Goal: Task Accomplishment & Management: Use online tool/utility

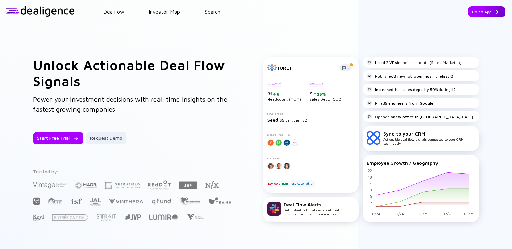
click at [475, 9] on div "Go to App" at bounding box center [486, 11] width 37 height 10
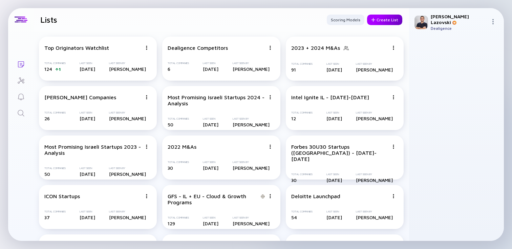
click at [380, 22] on div "Create List" at bounding box center [384, 20] width 35 height 10
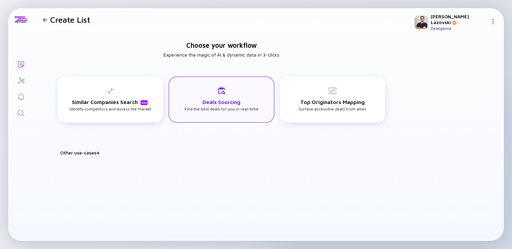
click at [211, 102] on h3 "Deals Sourcing" at bounding box center [221, 102] width 38 height 6
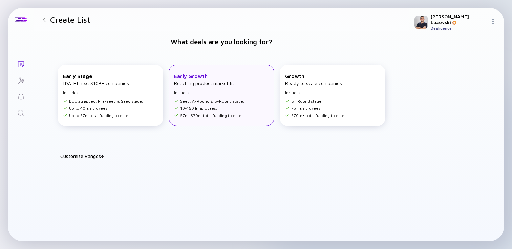
click at [212, 100] on li "Seed, A-Round & B-Round stage." at bounding box center [209, 100] width 70 height 5
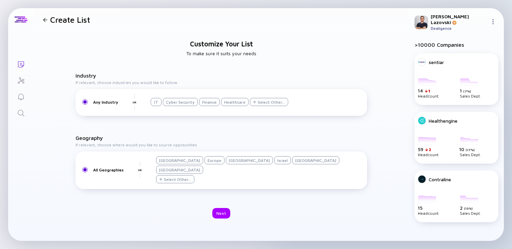
drag, startPoint x: 254, startPoint y: 170, endPoint x: 251, endPoint y: 173, distance: 4.1
click at [274, 164] on div "Israel" at bounding box center [282, 160] width 17 height 8
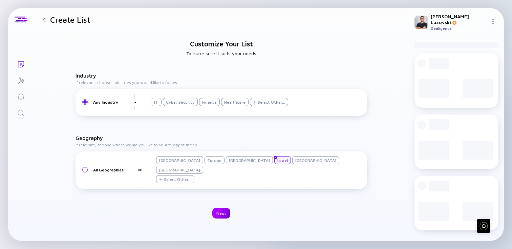
click at [220, 208] on div "Next" at bounding box center [221, 213] width 18 height 10
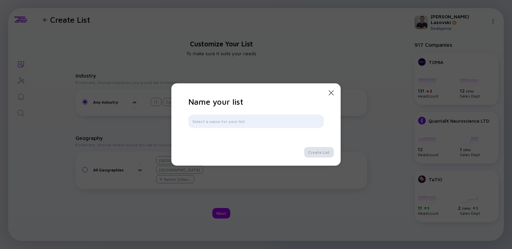
type input "I"
type input "2M+ ARR Private IL"
click at [329, 151] on div "Create List" at bounding box center [319, 152] width 30 height 10
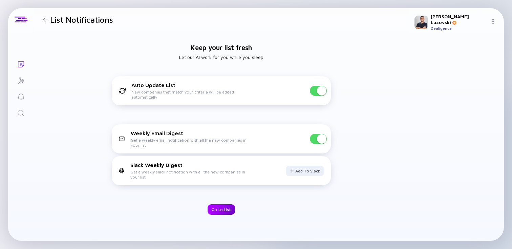
click at [218, 207] on div "Go to List" at bounding box center [220, 209] width 27 height 10
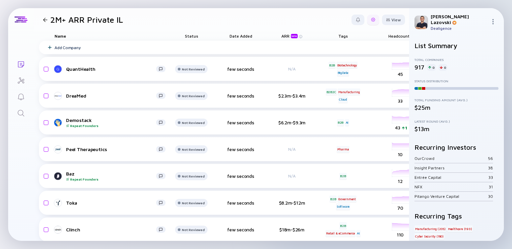
click at [371, 21] on div at bounding box center [373, 20] width 12 height 10
click at [348, 72] on div "Edit Filter" at bounding box center [352, 74] width 42 height 14
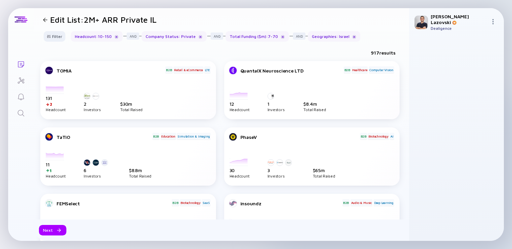
click at [56, 45] on div "Filter Headcount : 10 - 150 Company Status : Private Total Funding ($m) : 7 - 7…" at bounding box center [220, 39] width 375 height 16
click at [56, 39] on div "Filter" at bounding box center [55, 36] width 24 height 10
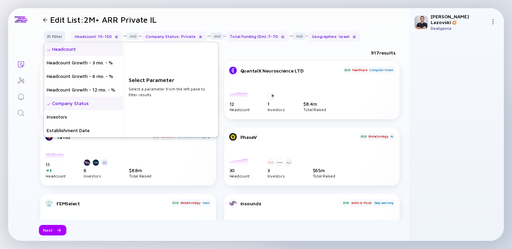
click at [61, 49] on div "Headcount" at bounding box center [83, 49] width 79 height 14
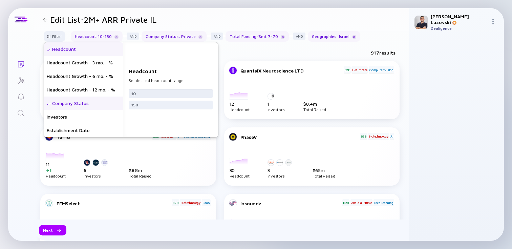
click at [145, 95] on input "10" at bounding box center [170, 93] width 78 height 7
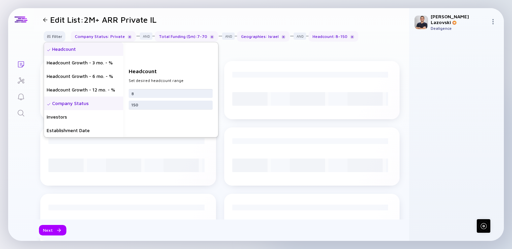
type input "8"
click at [145, 106] on input "150" at bounding box center [170, 105] width 78 height 7
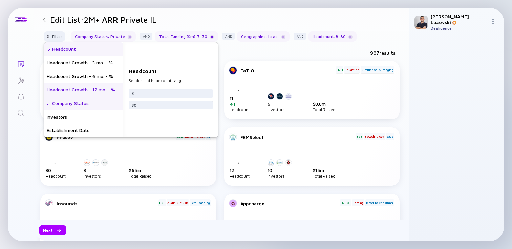
type input "80"
click at [95, 93] on div "Headcount Growth - 12 mo. - %" at bounding box center [83, 90] width 79 height 14
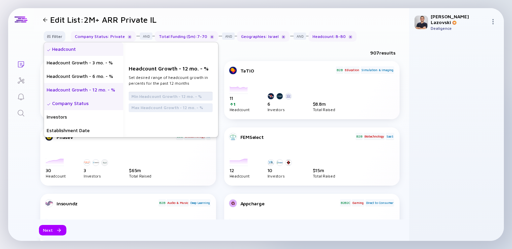
click at [149, 98] on input "text" at bounding box center [170, 96] width 78 height 7
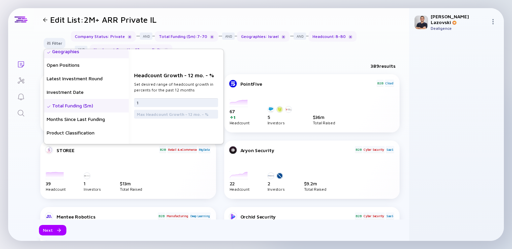
scroll to position [102, 0]
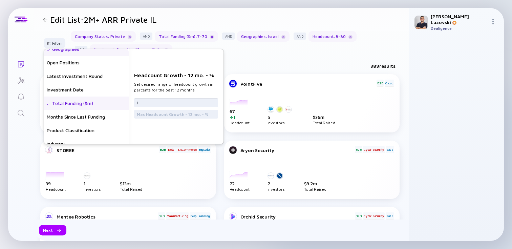
type input "1"
click at [95, 103] on div "Total Funding ($m)" at bounding box center [86, 103] width 85 height 14
click at [150, 98] on input "7" at bounding box center [176, 99] width 78 height 7
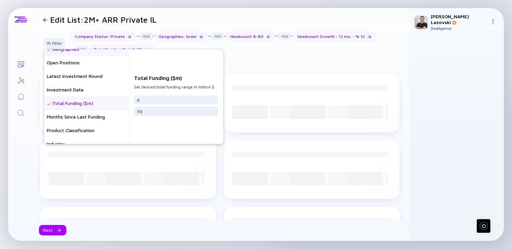
click at [156, 112] on input "70" at bounding box center [176, 111] width 78 height 7
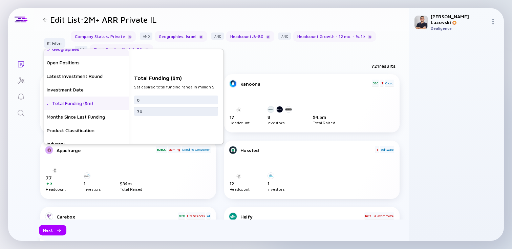
click at [156, 112] on input "70" at bounding box center [176, 111] width 78 height 7
click at [153, 103] on div "0" at bounding box center [176, 99] width 84 height 9
click at [153, 102] on input "0" at bounding box center [176, 99] width 78 height 7
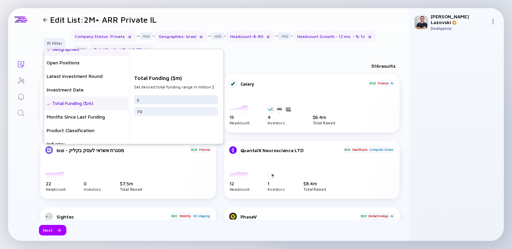
click at [152, 99] on input "3" at bounding box center [176, 99] width 78 height 7
type input "0"
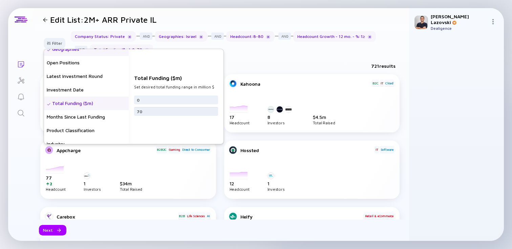
click at [149, 113] on input "70" at bounding box center [176, 111] width 78 height 7
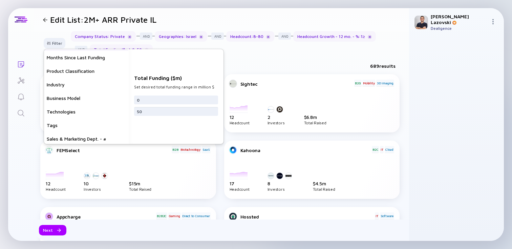
scroll to position [189, 0]
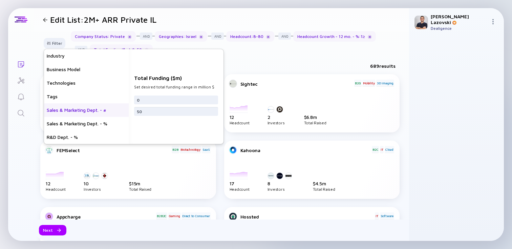
type input "50"
click at [73, 110] on div "Sales & Marketing Dept. - #" at bounding box center [86, 110] width 85 height 14
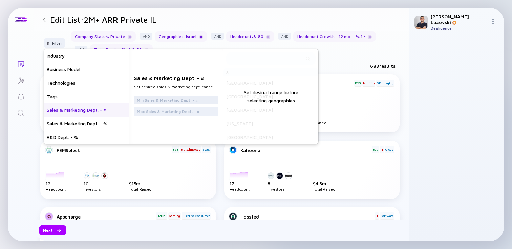
click at [147, 100] on input "text" at bounding box center [176, 99] width 78 height 7
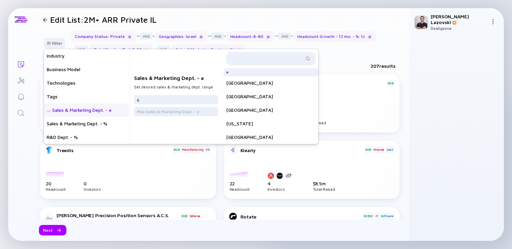
type input "6"
click at [142, 112] on input "text" at bounding box center [176, 111] width 78 height 7
click at [151, 113] on input "20" at bounding box center [176, 111] width 78 height 7
type input "20"
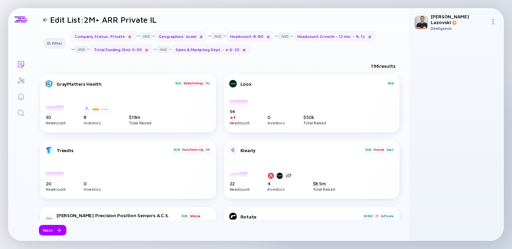
click at [342, 55] on div "Filter Headcount Headcount Growth - 3 mo. - % Headcount Growth - 6 mo. - % Head…" at bounding box center [220, 45] width 375 height 29
drag, startPoint x: 229, startPoint y: 50, endPoint x: 238, endPoint y: 52, distance: 8.7
click at [238, 52] on div "Sales & Marketing Dept. - # : 6 - 20" at bounding box center [211, 49] width 78 height 10
click at [242, 38] on div "Headcount : 8 - 80" at bounding box center [250, 36] width 48 height 10
click at [306, 37] on div "Headcount Growth - 12 mo. - % : 1 ≥" at bounding box center [334, 36] width 83 height 10
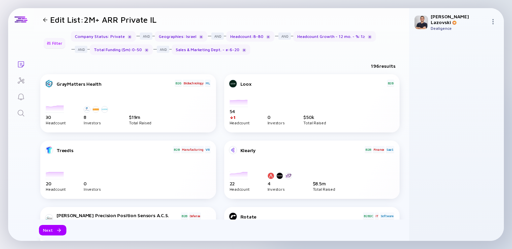
click at [51, 43] on div "Filter" at bounding box center [55, 43] width 24 height 10
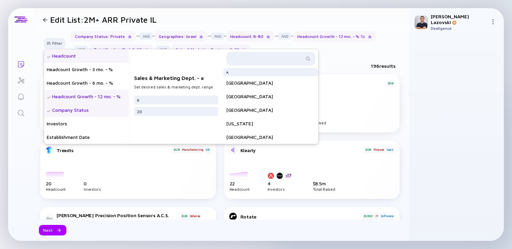
click at [61, 58] on div "Headcount" at bounding box center [86, 56] width 85 height 14
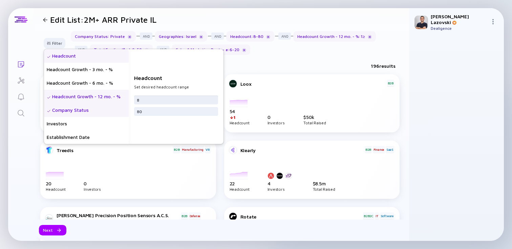
click at [145, 99] on input "8" at bounding box center [176, 99] width 78 height 7
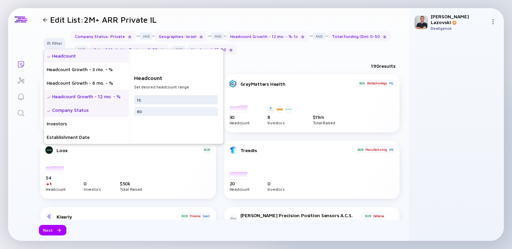
type input "1"
type input "20"
click at [49, 230] on div "Next" at bounding box center [52, 230] width 27 height 10
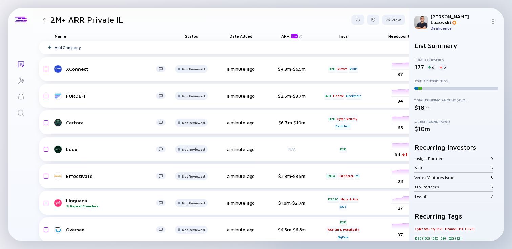
click at [283, 34] on div "ARR beta" at bounding box center [290, 35] width 18 height 5
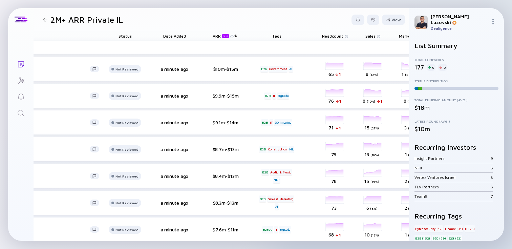
scroll to position [0, 75]
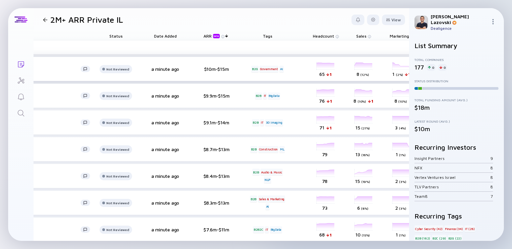
click at [322, 66] on div "headcount-bright-security 65 1 Headcount" at bounding box center [326, 69] width 38 height 19
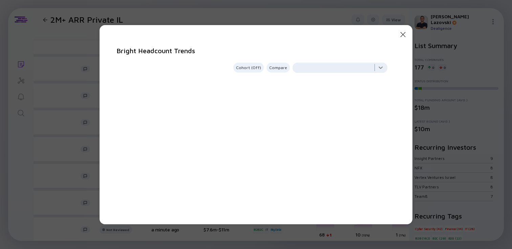
click at [332, 70] on div at bounding box center [339, 70] width 95 height 14
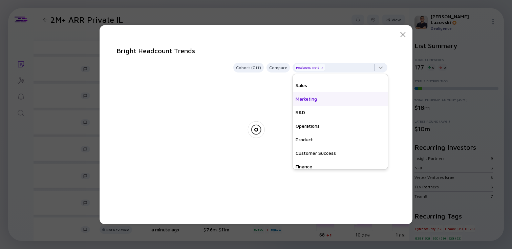
scroll to position [49, 0]
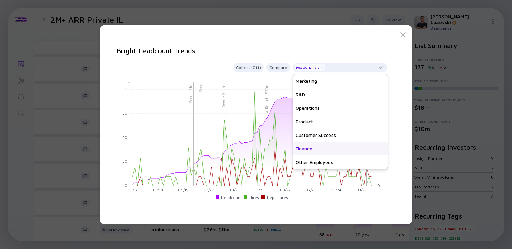
click at [319, 153] on div "Finance" at bounding box center [340, 149] width 95 height 14
click at [366, 42] on div "Close Modal Bright Headcount Trends Cohort (Off) Compare Headcount Trend x Fina…" at bounding box center [255, 124] width 313 height 199
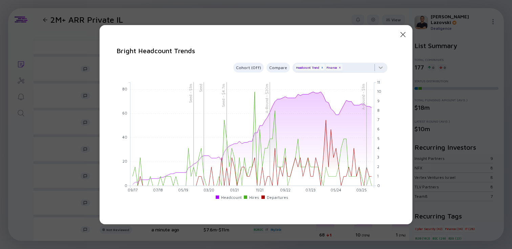
click at [323, 67] on div "x" at bounding box center [322, 68] width 4 height 4
click at [400, 33] on icon "Close Modal" at bounding box center [403, 34] width 8 height 8
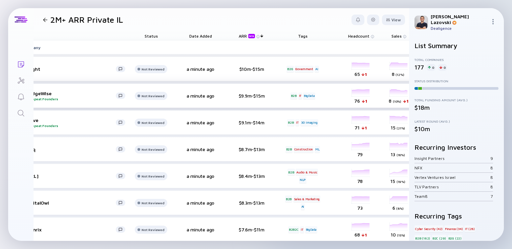
scroll to position [0, 0]
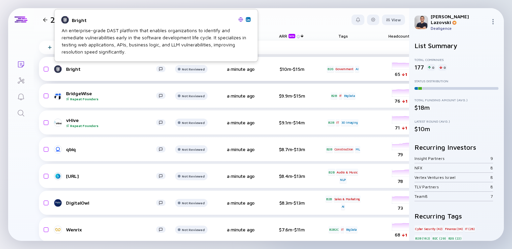
click at [78, 69] on div "Bright" at bounding box center [111, 69] width 90 height 6
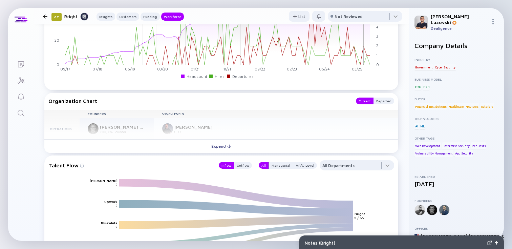
scroll to position [782, 0]
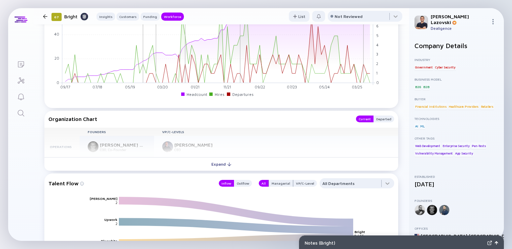
click at [214, 139] on div "Founders VP/C-Levels Operations [PERSON_NAME] [PERSON_NAME] COO, Co-Founder [PE…" at bounding box center [221, 143] width 354 height 30
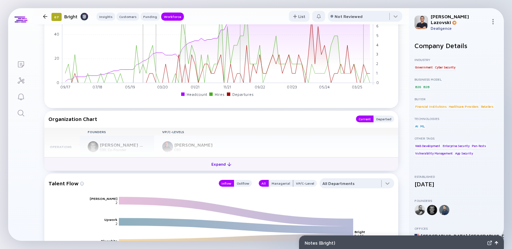
click at [212, 162] on div "Expand" at bounding box center [221, 164] width 28 height 10
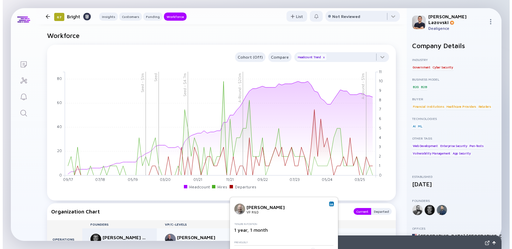
scroll to position [675, 0]
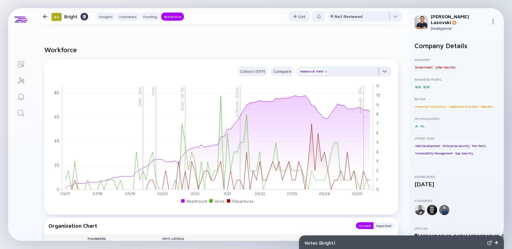
click at [335, 73] on div at bounding box center [343, 73] width 95 height 14
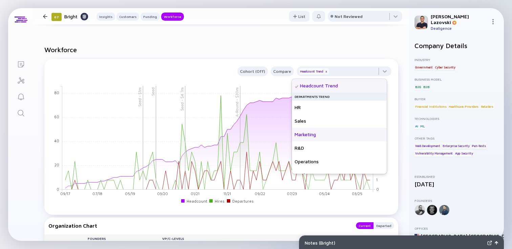
scroll to position [49, 0]
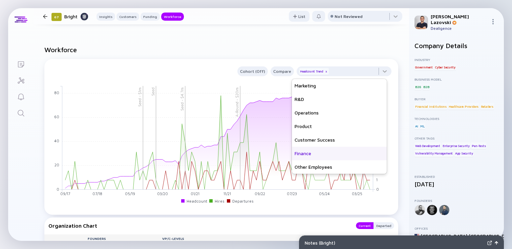
click at [325, 150] on div "Finance" at bounding box center [339, 154] width 95 height 14
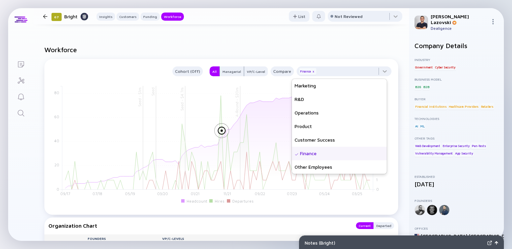
click at [279, 47] on h2 "Workforce" at bounding box center [221, 50] width 354 height 8
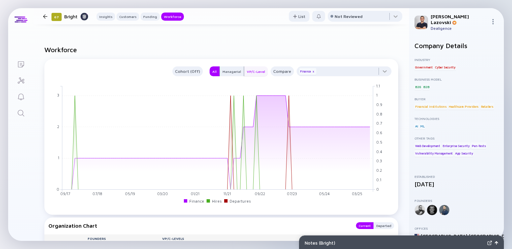
click at [247, 73] on div "VP/C-Level" at bounding box center [256, 71] width 24 height 7
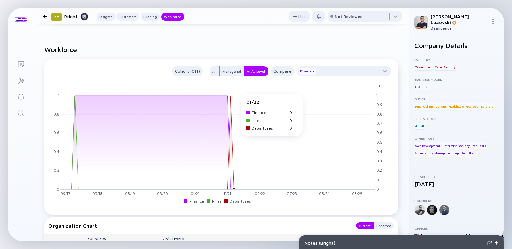
click at [232, 97] on rect at bounding box center [217, 138] width 311 height 104
click at [214, 73] on div "All" at bounding box center [214, 71] width 10 height 7
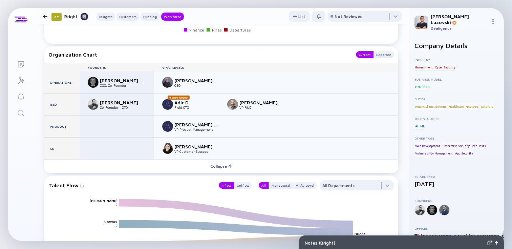
scroll to position [847, 0]
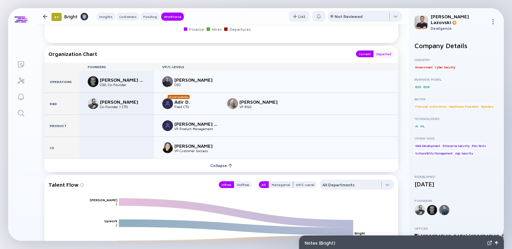
click at [380, 57] on div "Departed" at bounding box center [383, 53] width 21 height 7
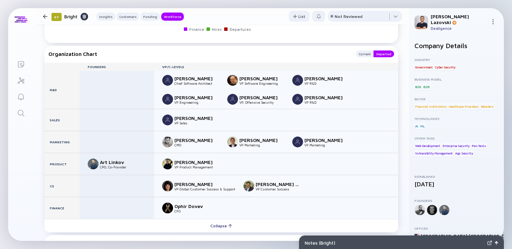
click at [43, 18] on div at bounding box center [45, 16] width 4 height 4
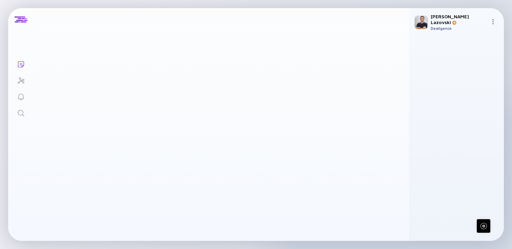
scroll to position [356, 0]
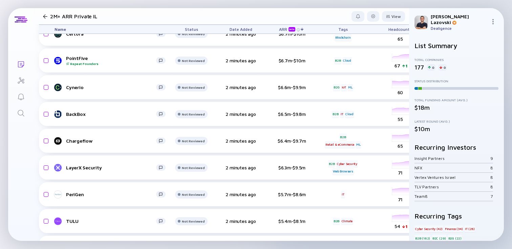
click at [46, 17] on div at bounding box center [45, 16] width 4 height 4
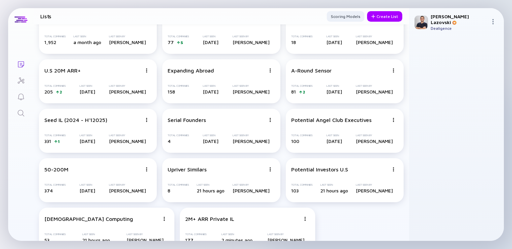
scroll to position [1130, 0]
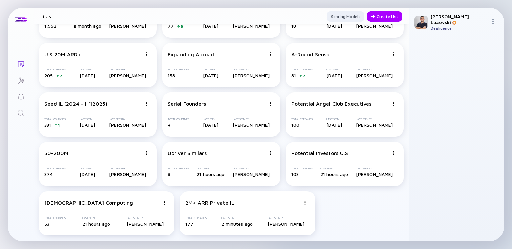
click at [493, 21] on img at bounding box center [492, 21] width 5 height 5
click at [469, 50] on div "Team Members" at bounding box center [470, 56] width 45 height 14
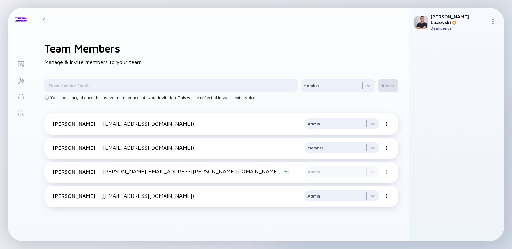
click at [42, 20] on div at bounding box center [45, 20] width 10 height 4
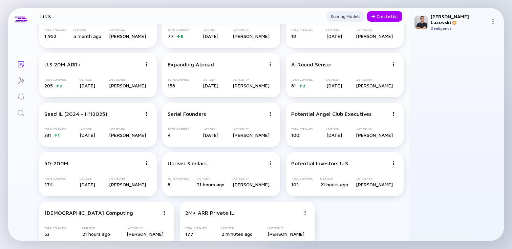
scroll to position [1130, 0]
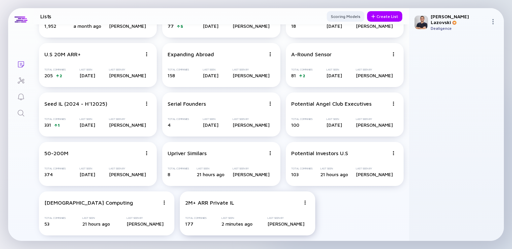
click at [278, 175] on div "Edit List" at bounding box center [281, 177] width 40 height 14
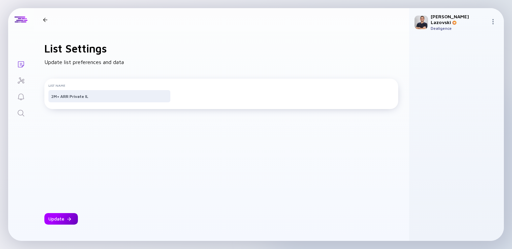
click at [68, 218] on div at bounding box center [69, 219] width 4 height 4
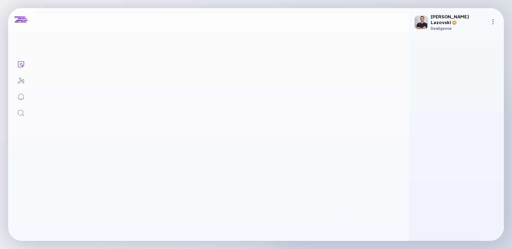
scroll to position [356, 0]
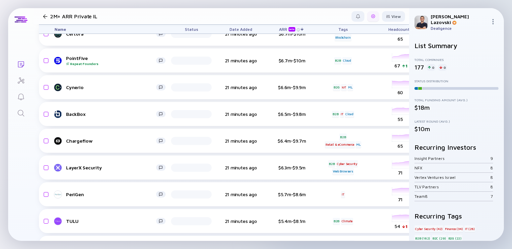
click at [367, 20] on div at bounding box center [373, 16] width 12 height 10
click at [45, 16] on div at bounding box center [45, 16] width 4 height 4
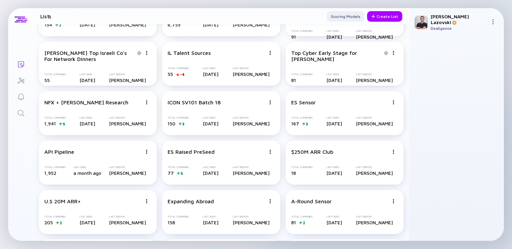
scroll to position [1130, 0]
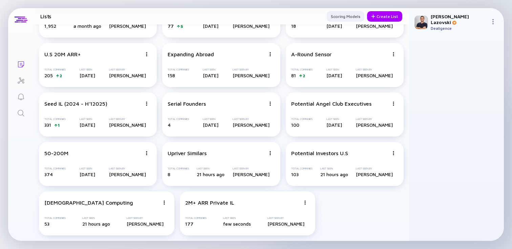
click at [492, 23] on div at bounding box center [494, 22] width 8 height 6
click at [302, 203] on div at bounding box center [304, 202] width 9 height 6
click at [276, 150] on div "Share" at bounding box center [281, 150] width 40 height 14
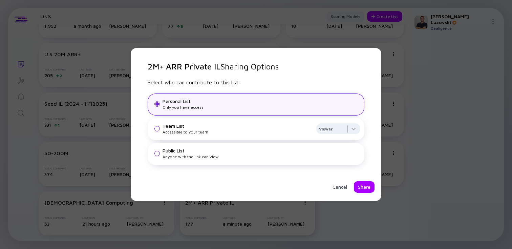
click at [220, 132] on div "Accessible to your team" at bounding box center [237, 131] width 151 height 5
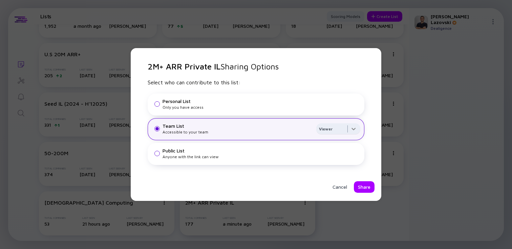
click at [345, 131] on div at bounding box center [338, 130] width 44 height 14
click at [344, 156] on div "Editor" at bounding box center [338, 157] width 44 height 14
click at [364, 187] on div "Share" at bounding box center [364, 187] width 21 height 12
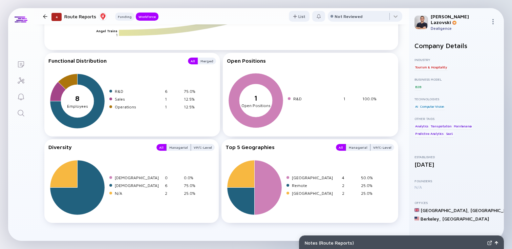
scroll to position [842, 0]
